Goal: Contribute content

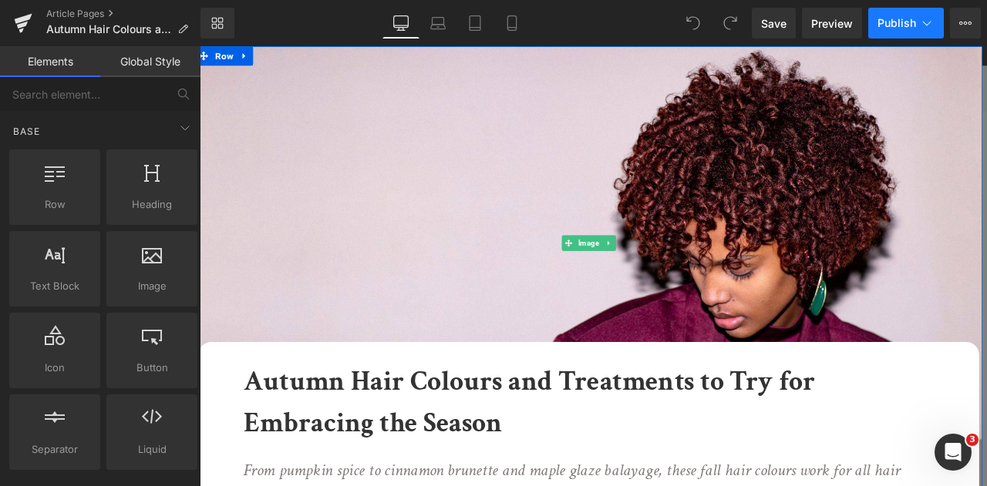
scroll to position [265, 0]
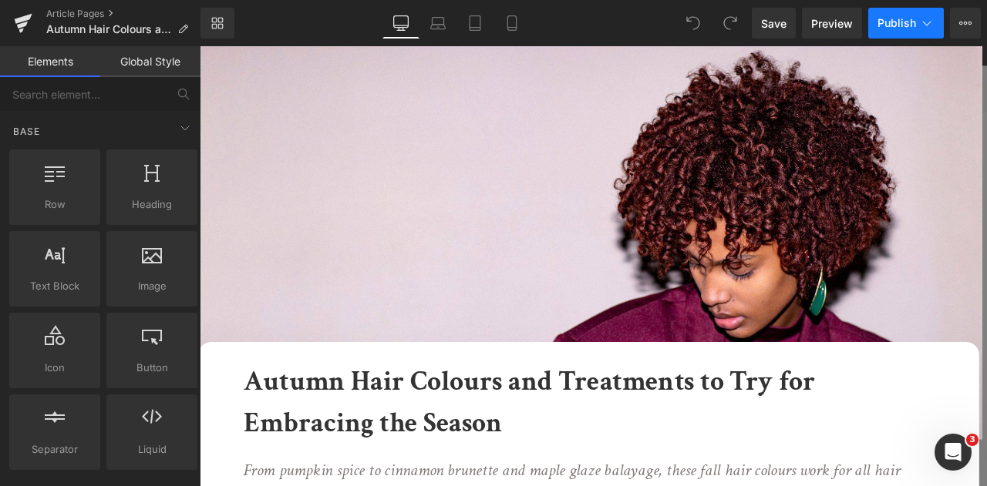
click at [938, 12] on button "Publish" at bounding box center [906, 23] width 76 height 31
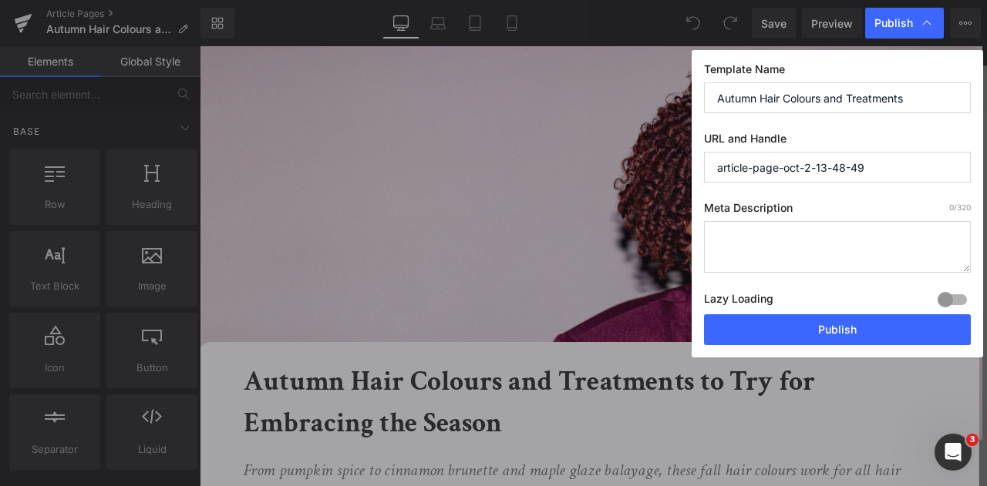
click at [853, 152] on input "article-page-oct-2-13-48-49" at bounding box center [837, 167] width 267 height 31
click at [856, 104] on input "Autumn Hair Colours and Treatments" at bounding box center [837, 97] width 267 height 31
click at [856, 164] on input "article-page-oct-2-13-48-49" at bounding box center [837, 167] width 267 height 31
paste input "Autumn Hair Colours and Treatments"
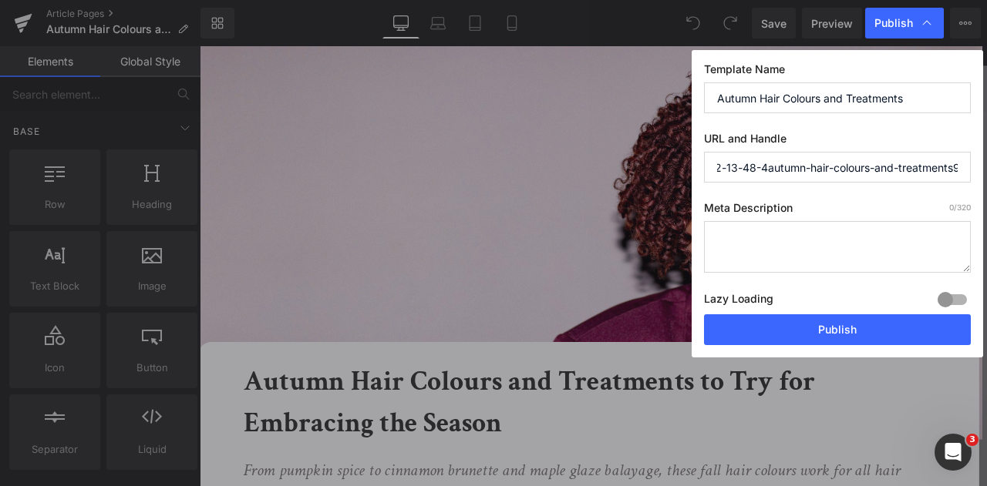
paste input "Autumn Hair Colours and Treatments"
type input "autumn-hair-colours-and-treatments"
paste textarea "Explore the top autumn hair colors and treatments with Davines. From pumpkin sp…"
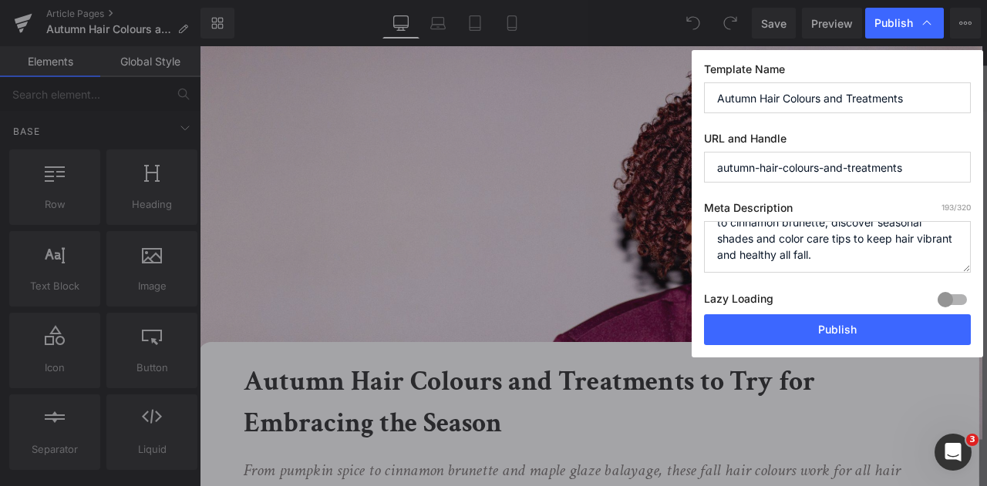
scroll to position [48, 0]
click at [795, 237] on textarea "Explore the top autumn hair colors and treatments with Davines. From pumpkin sp…" at bounding box center [837, 247] width 267 height 52
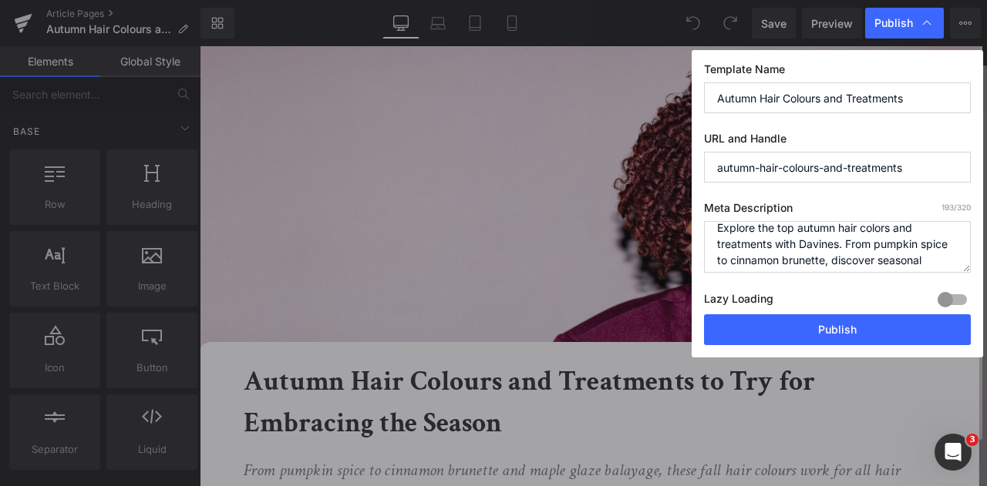
scroll to position [0, 0]
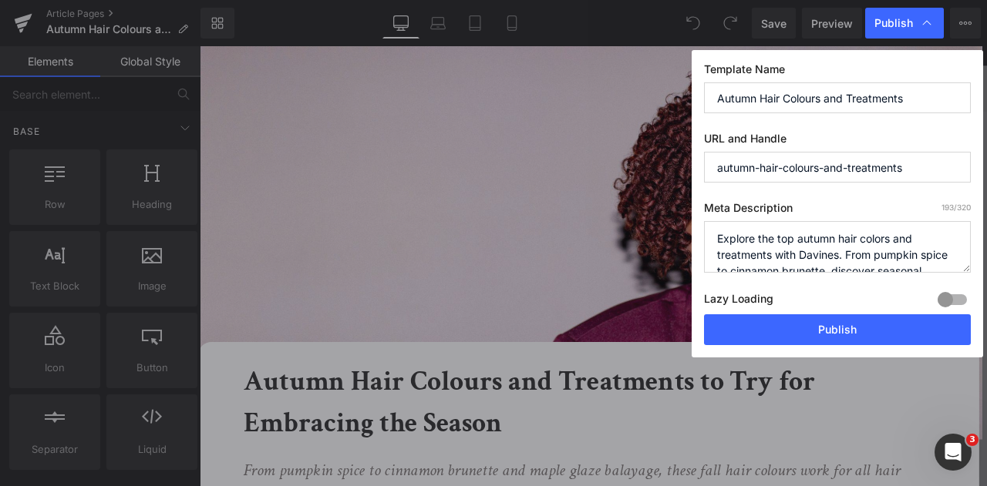
click at [883, 237] on textarea "Explore the top autumn hair colors and treatments with Davines. From pumpkin sp…" at bounding box center [837, 247] width 267 height 52
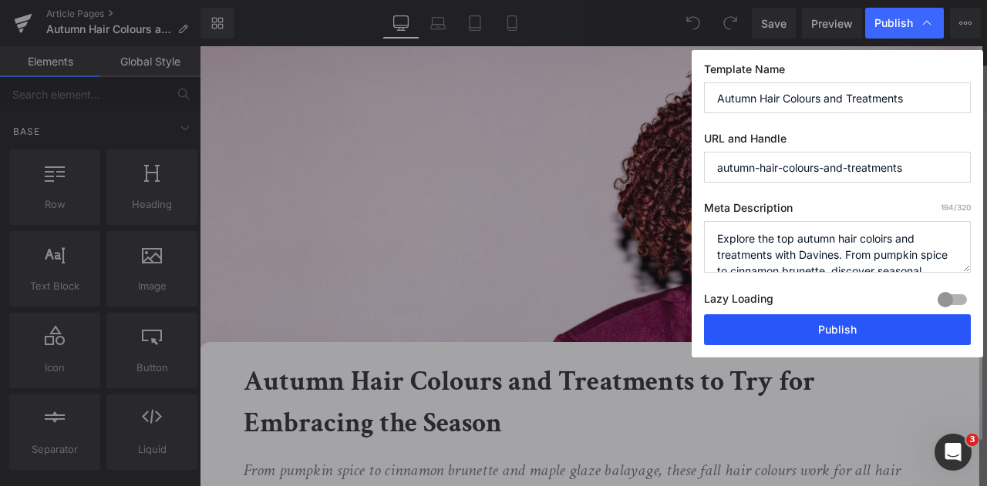
type textarea "Explore the top autumn hair coloirs and treatments with Davines. From pumpkin s…"
click at [856, 325] on button "Publish" at bounding box center [837, 330] width 267 height 31
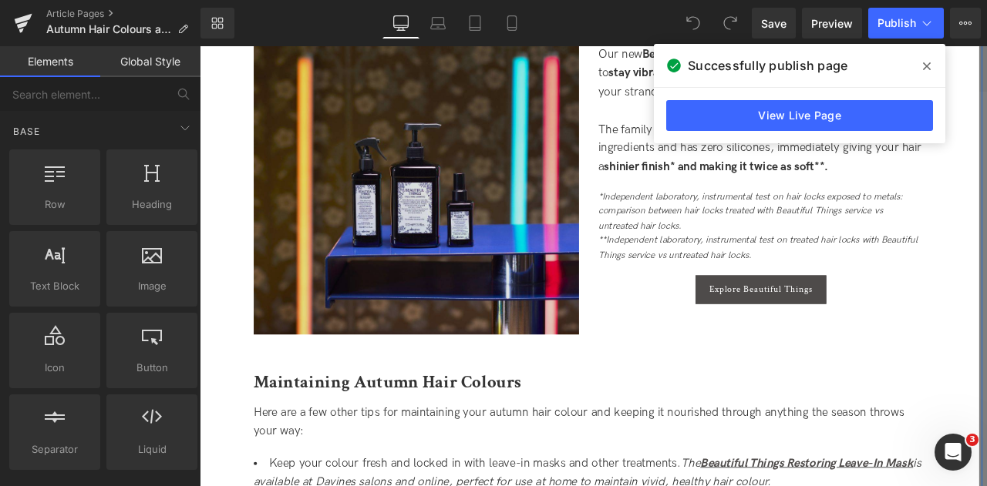
scroll to position [2363, 0]
